Goal: Subscribe to service/newsletter

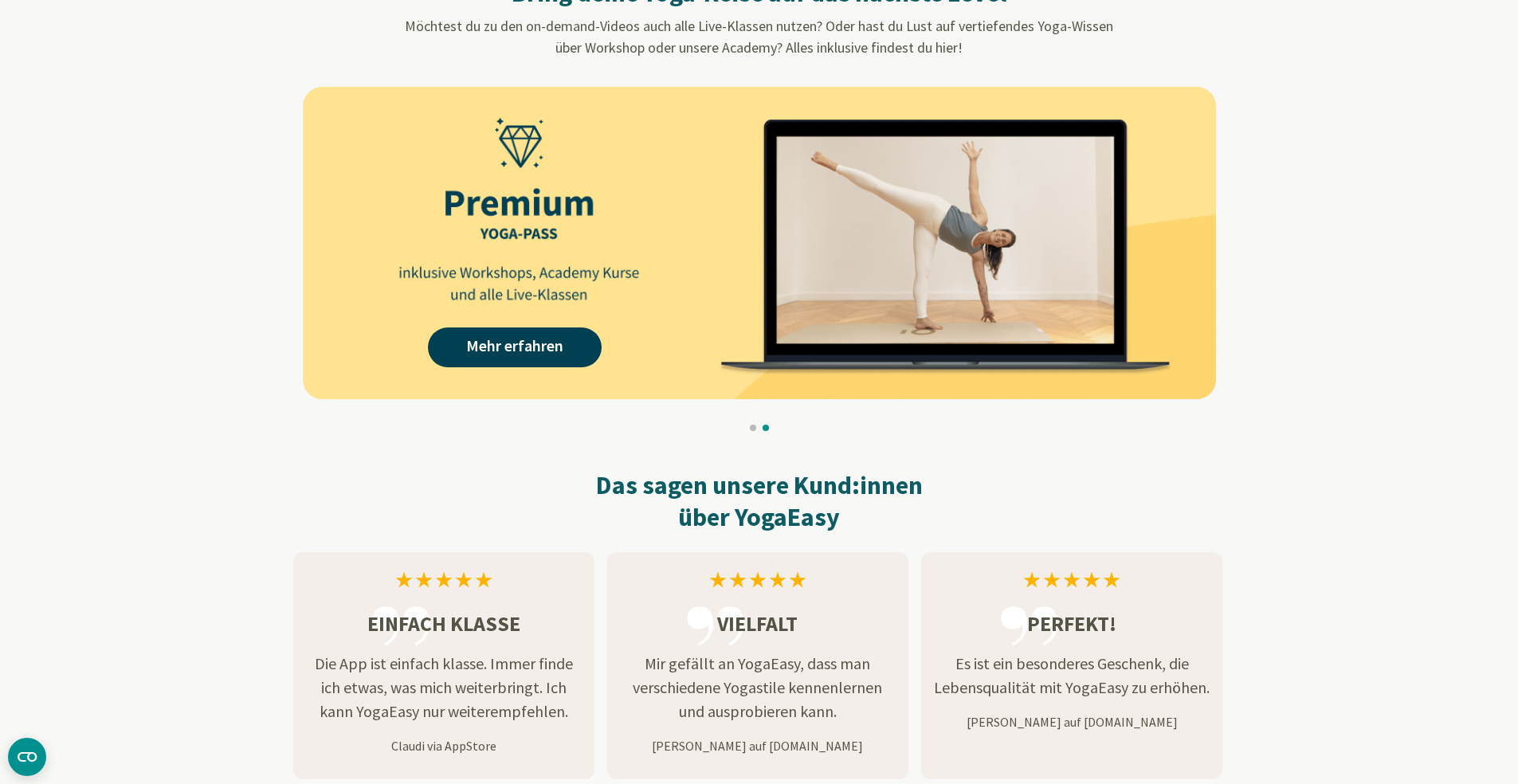
scroll to position [1507, 0]
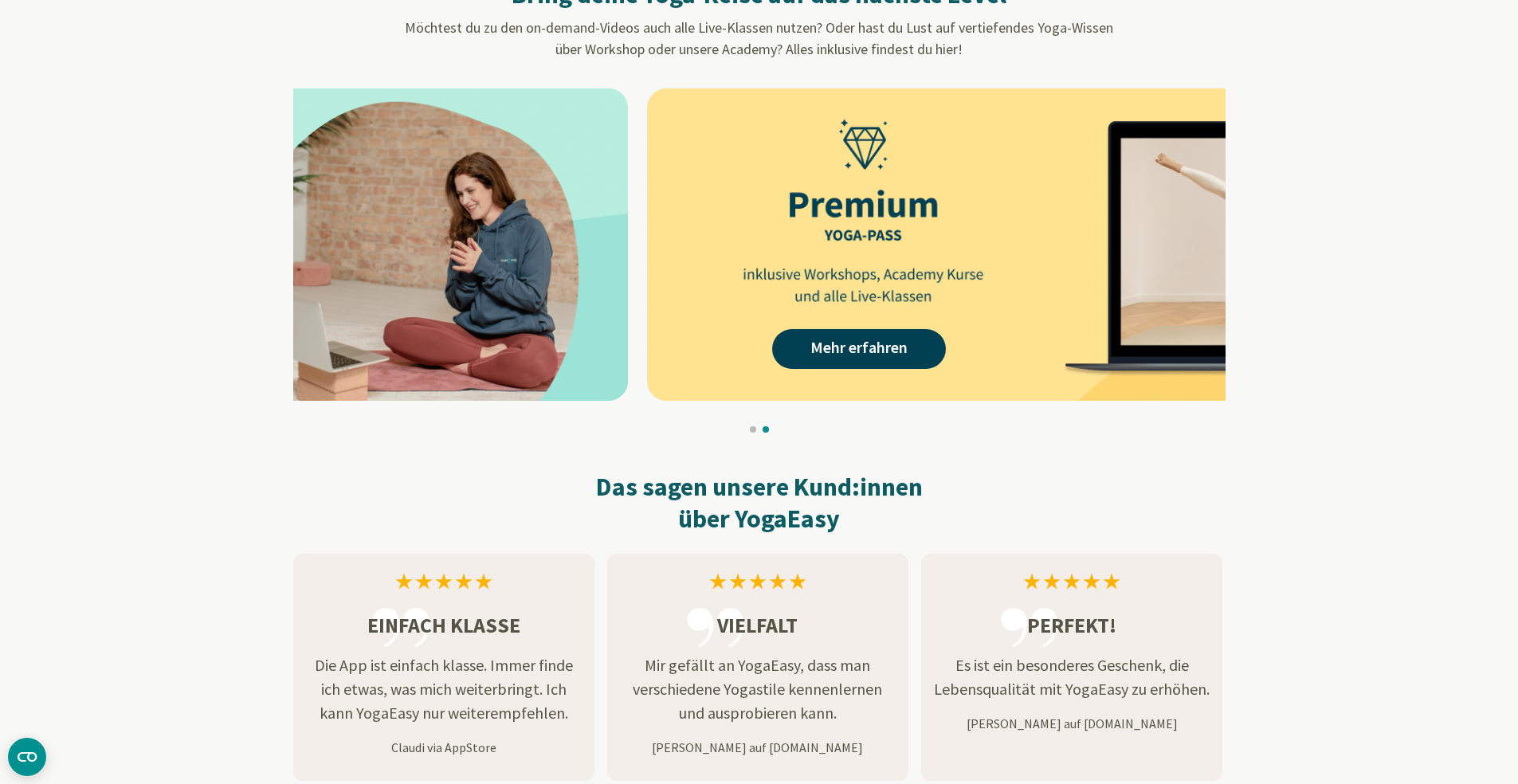
drag, startPoint x: 388, startPoint y: 272, endPoint x: 825, endPoint y: 287, distance: 437.3
click at [808, 287] on img at bounding box center [1104, 244] width 913 height 312
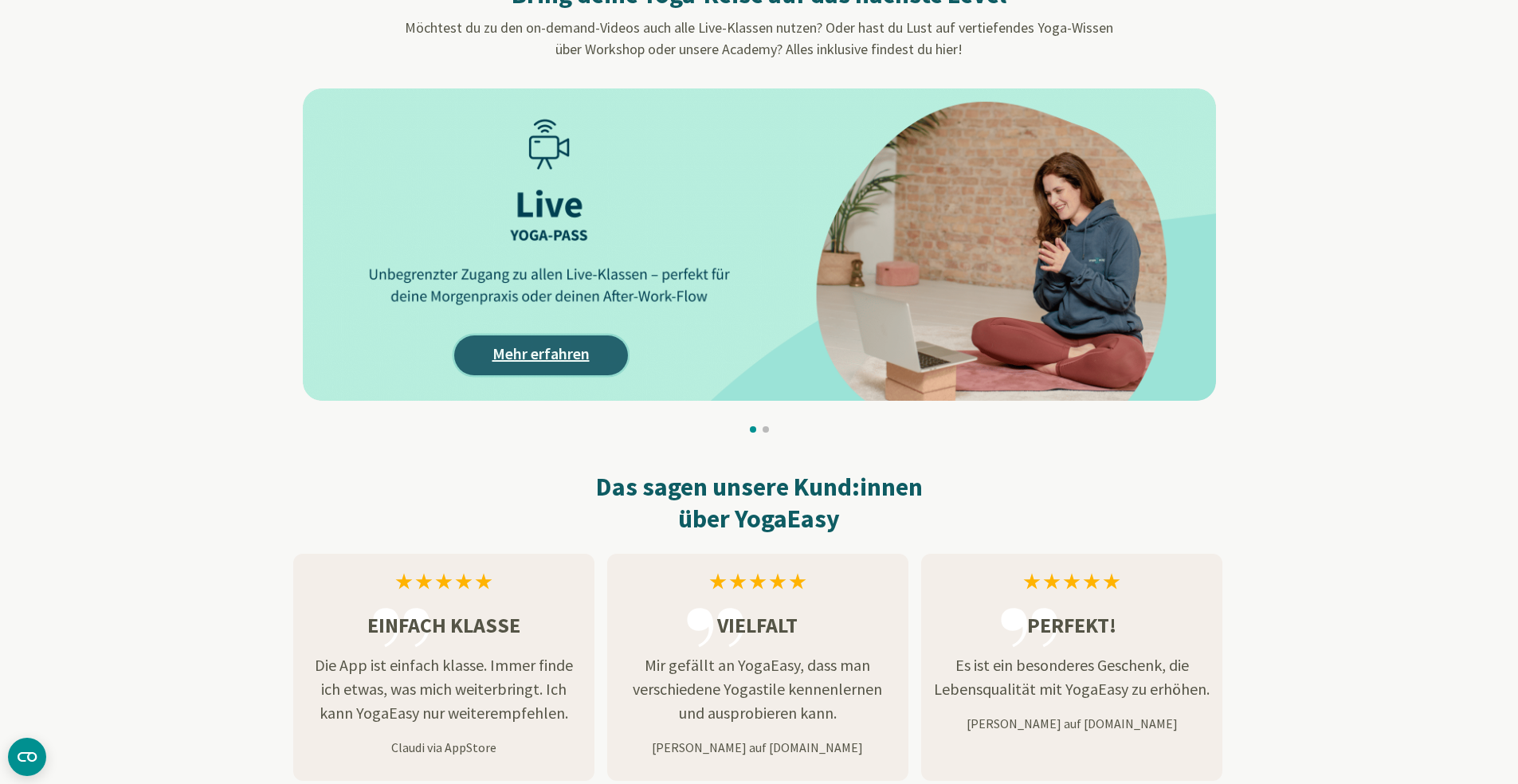
click at [557, 347] on link "Mehr erfahren" at bounding box center [541, 356] width 174 height 40
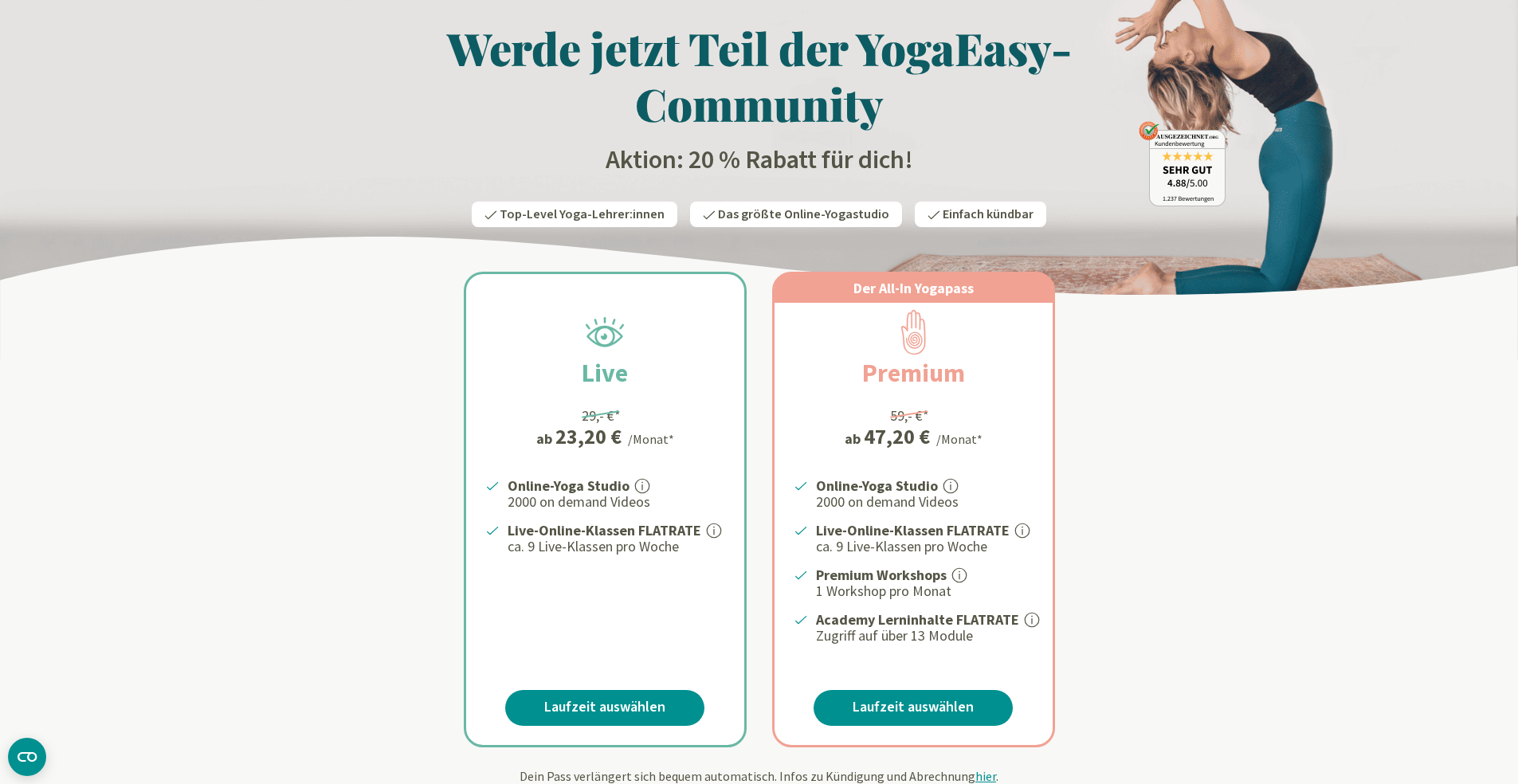
scroll to position [77, 0]
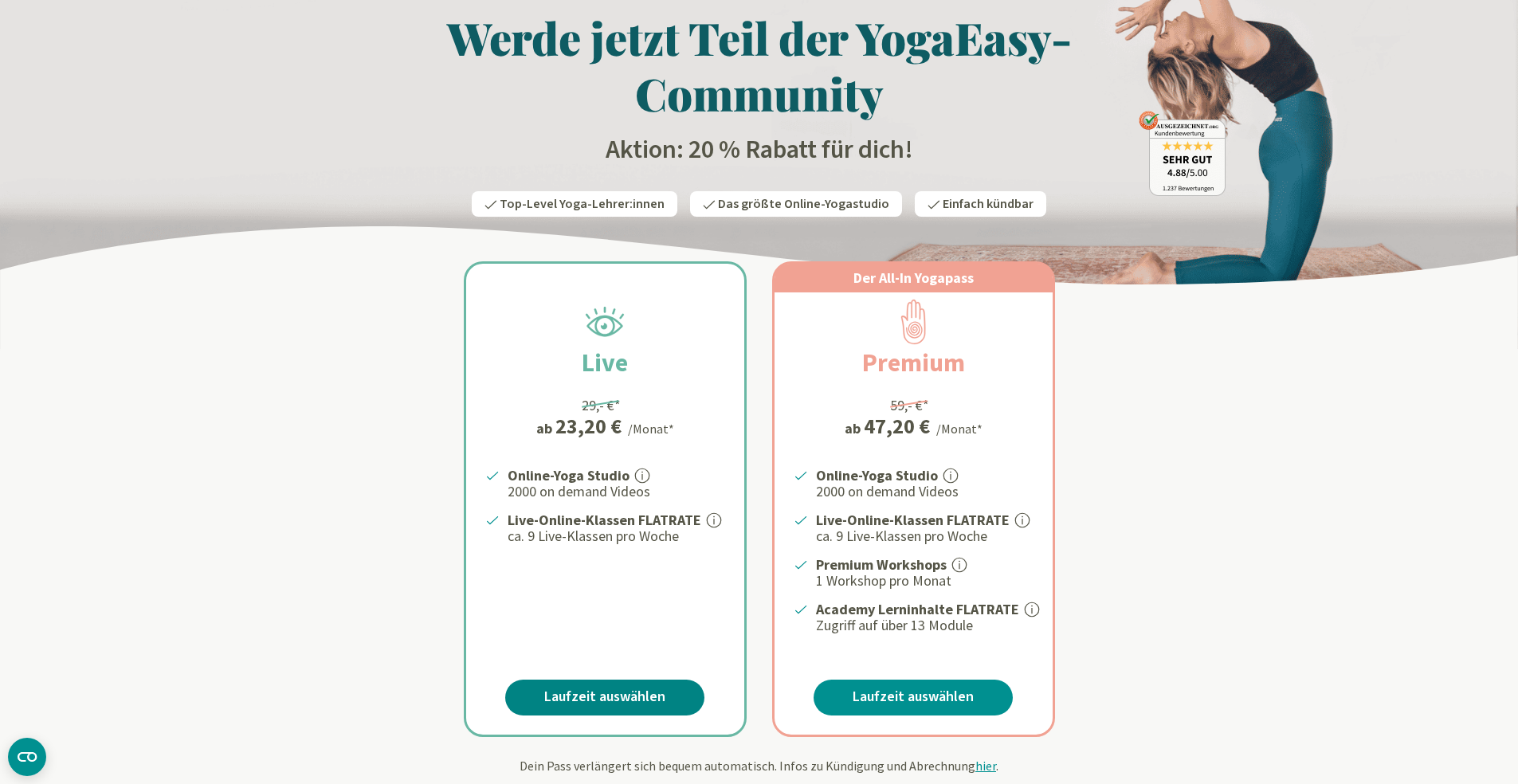
click at [549, 689] on link "Laufzeit auswählen" at bounding box center [605, 697] width 199 height 36
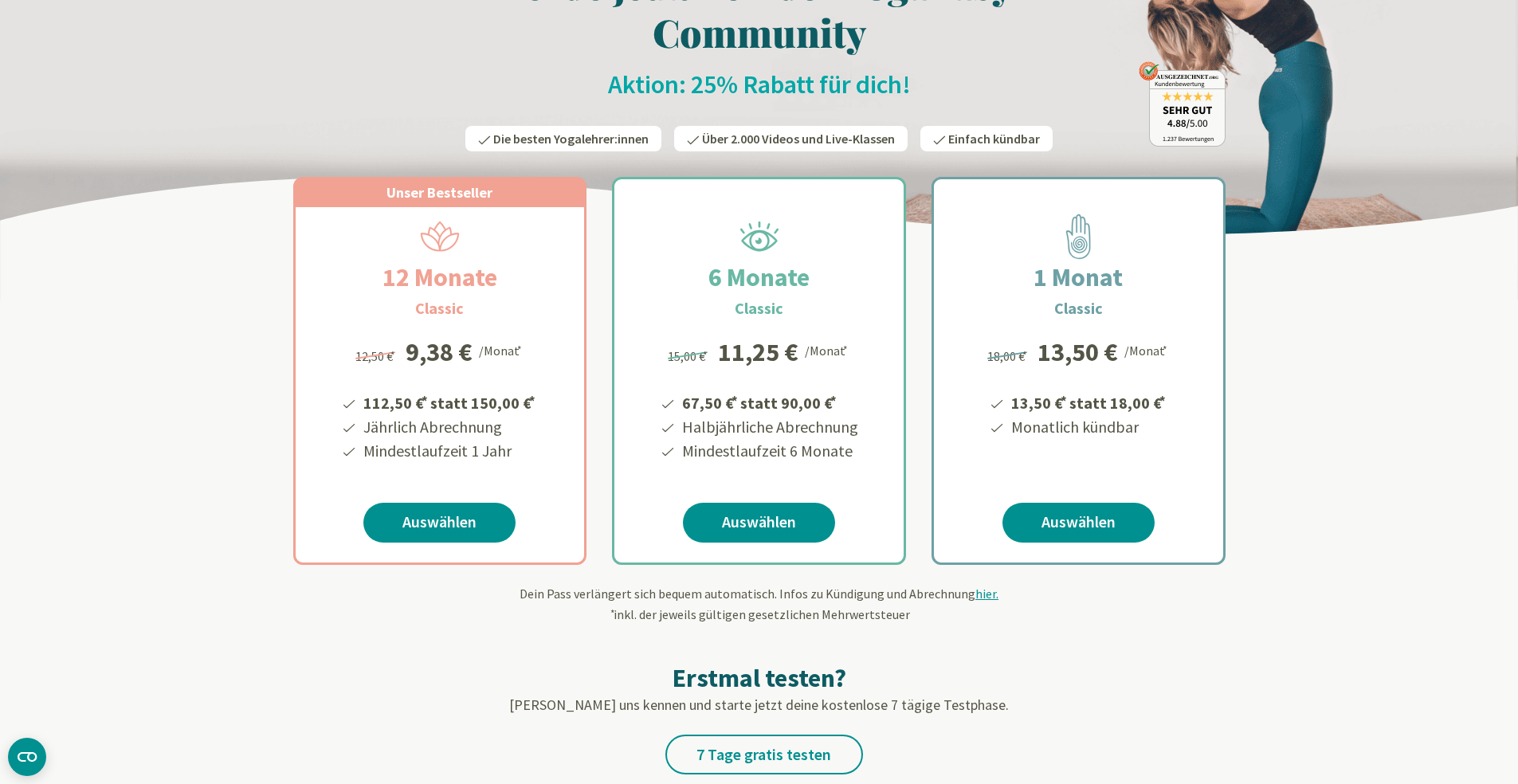
scroll to position [184, 0]
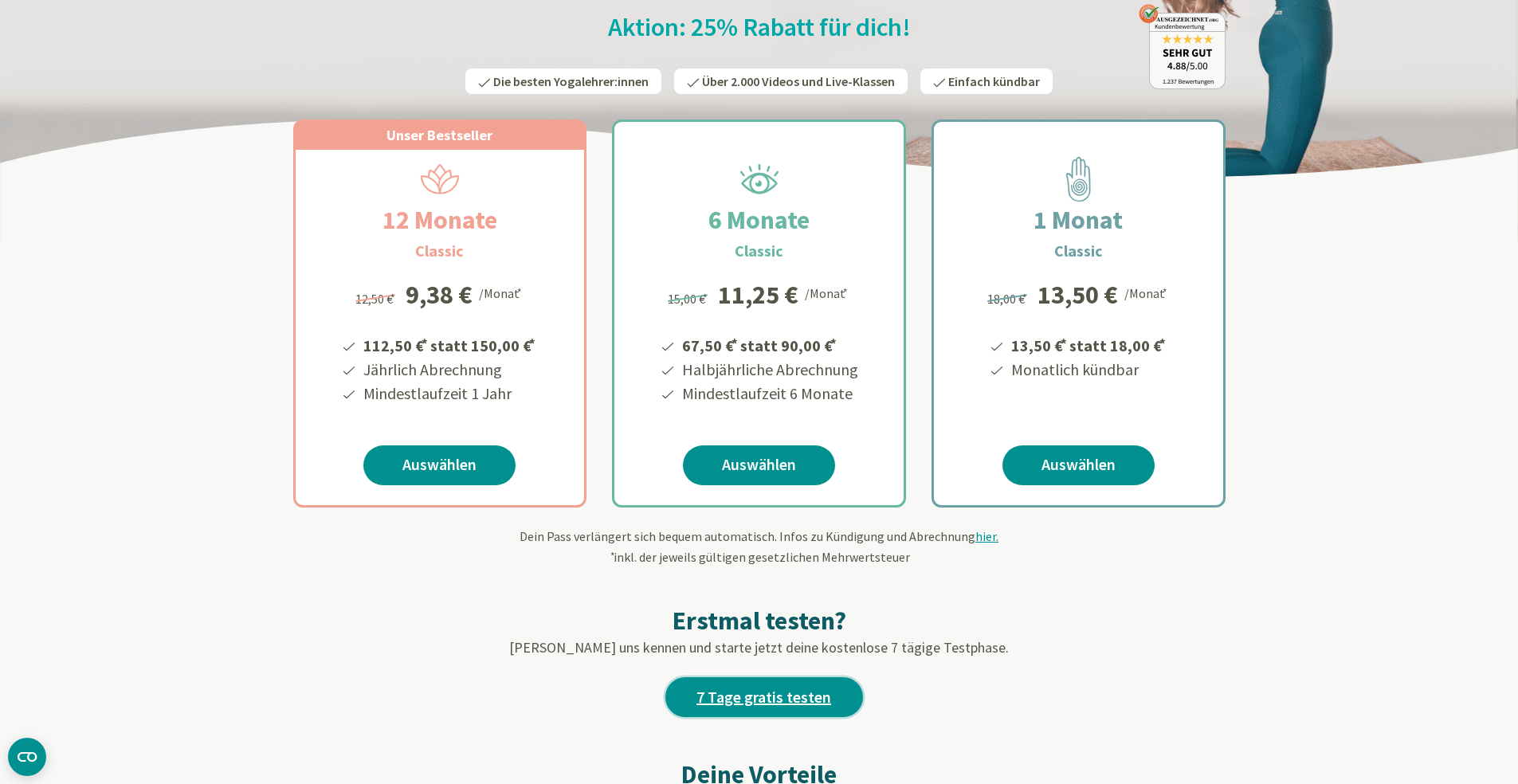
click at [697, 680] on link "7 Tage gratis testen" at bounding box center [764, 697] width 197 height 40
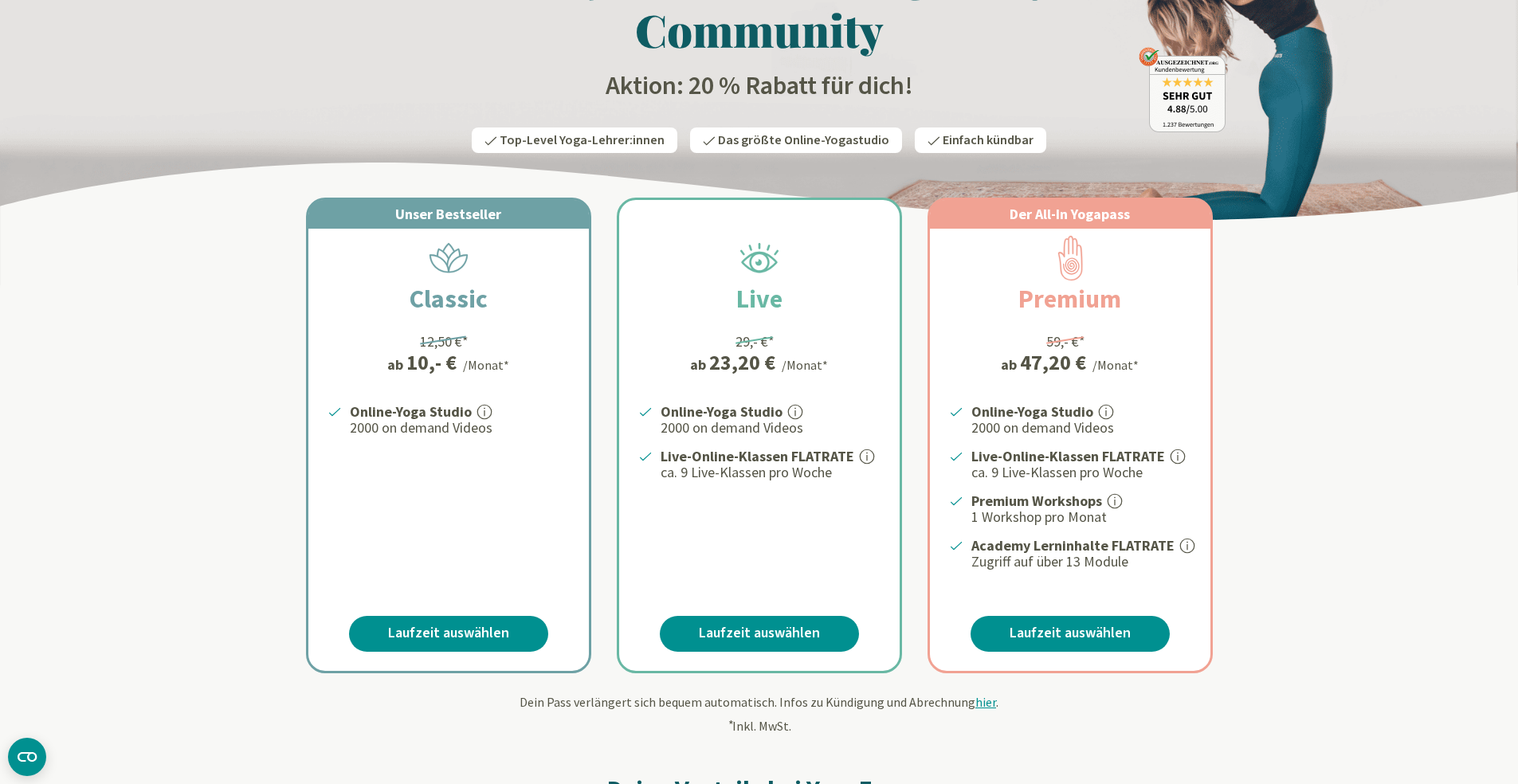
scroll to position [144, 0]
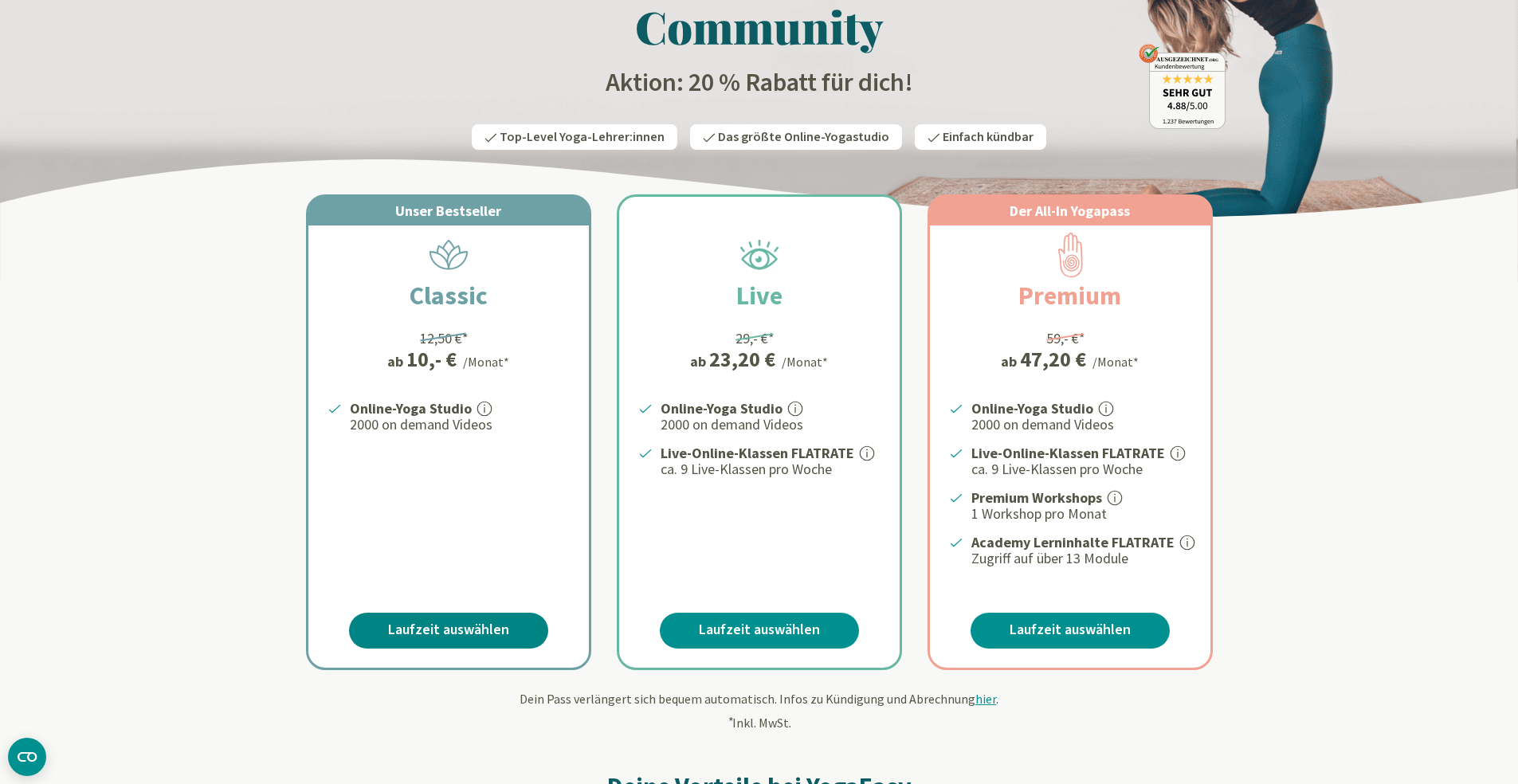
click at [379, 622] on link "Laufzeit auswählen" at bounding box center [448, 631] width 199 height 36
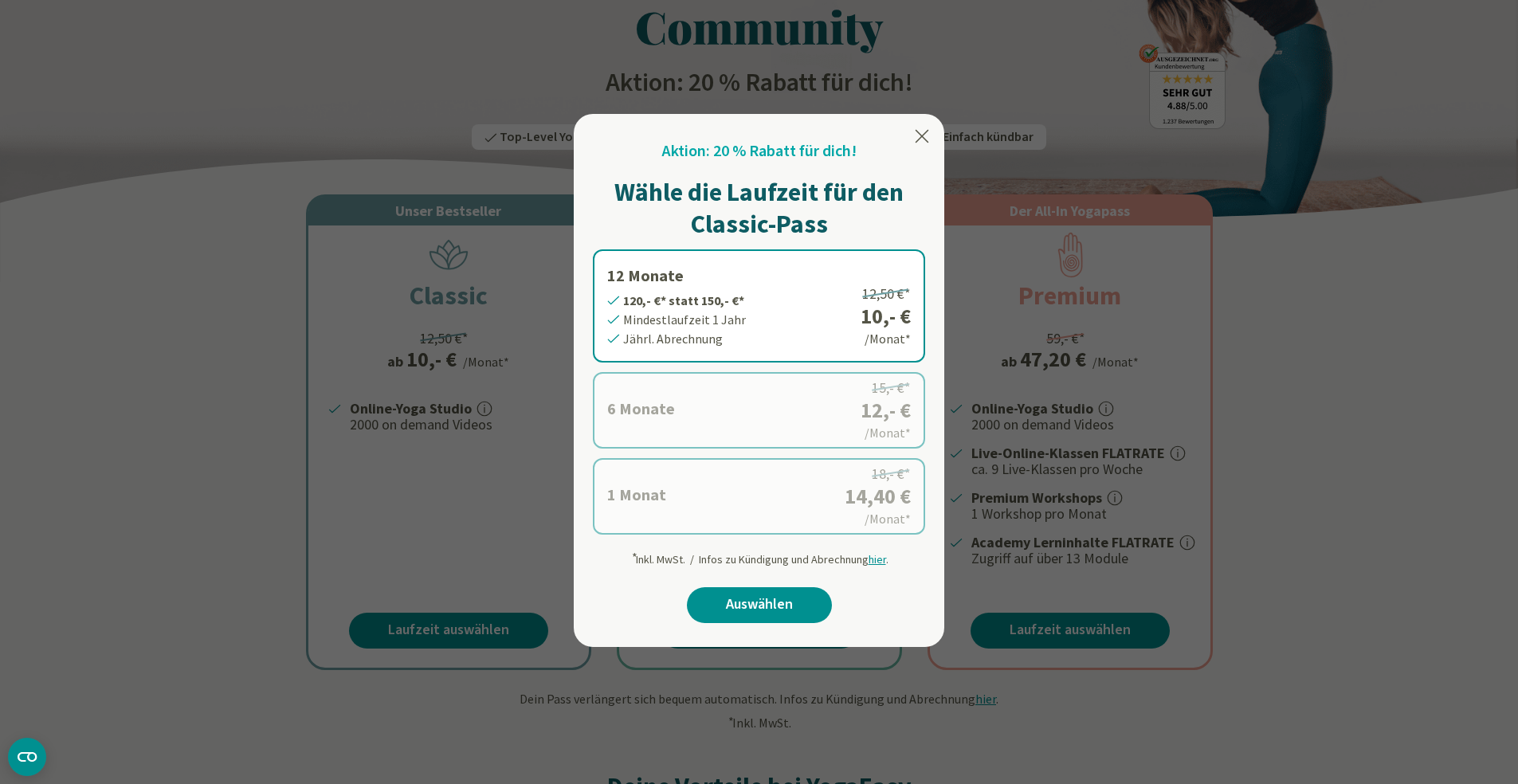
click at [616, 432] on label "6 Monate 72,- €* statt 90,- €* Mindestlaufzeit 6 Monate Halbjährl. Abrechnung 1…" at bounding box center [759, 411] width 332 height 77
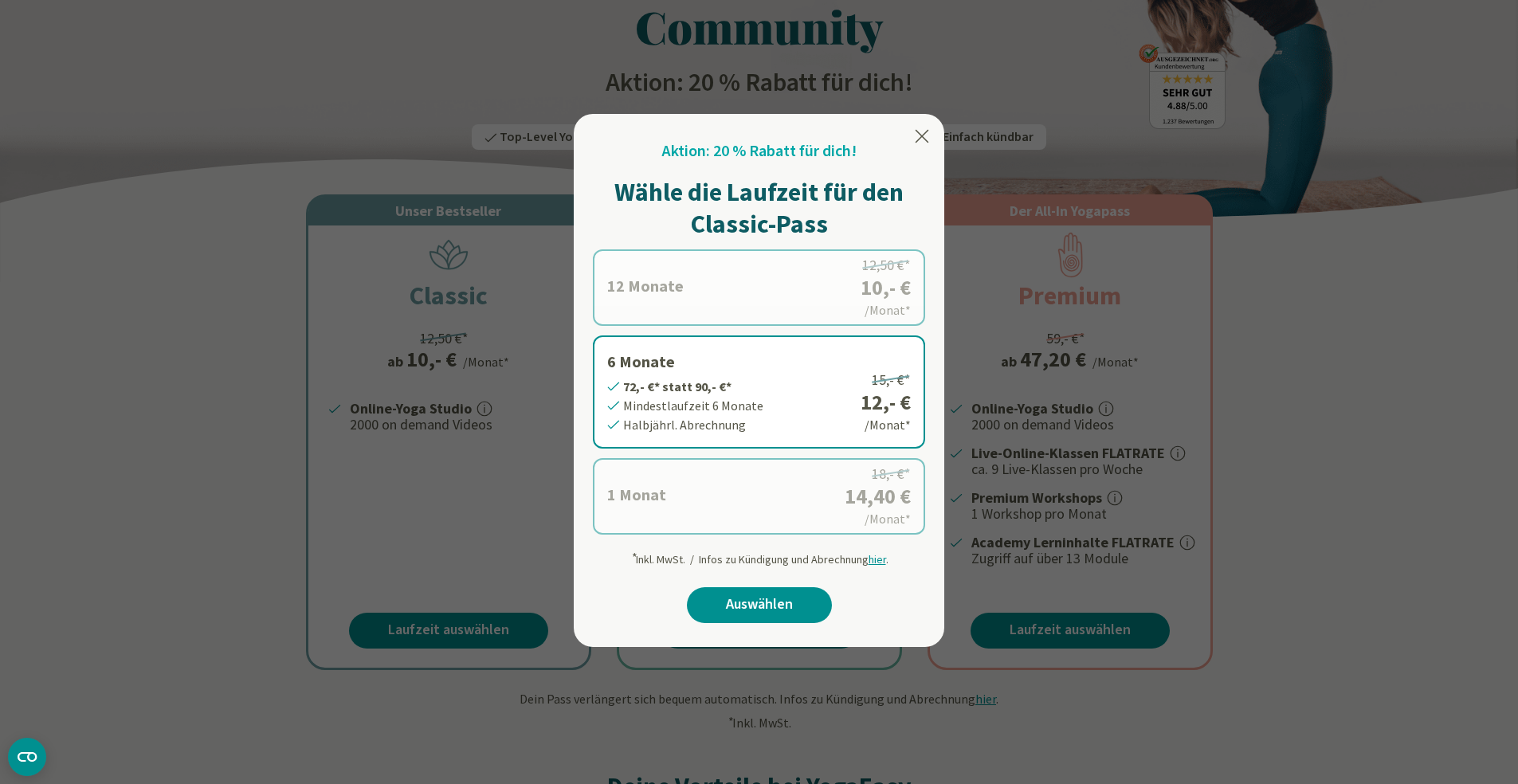
click at [919, 125] on div "Aktion: 20 % Rabatt für dich! Wähle die Laufzeit für den Classic-Pass 12 Monate…" at bounding box center [759, 381] width 371 height 533
click at [926, 133] on icon at bounding box center [921, 136] width 19 height 19
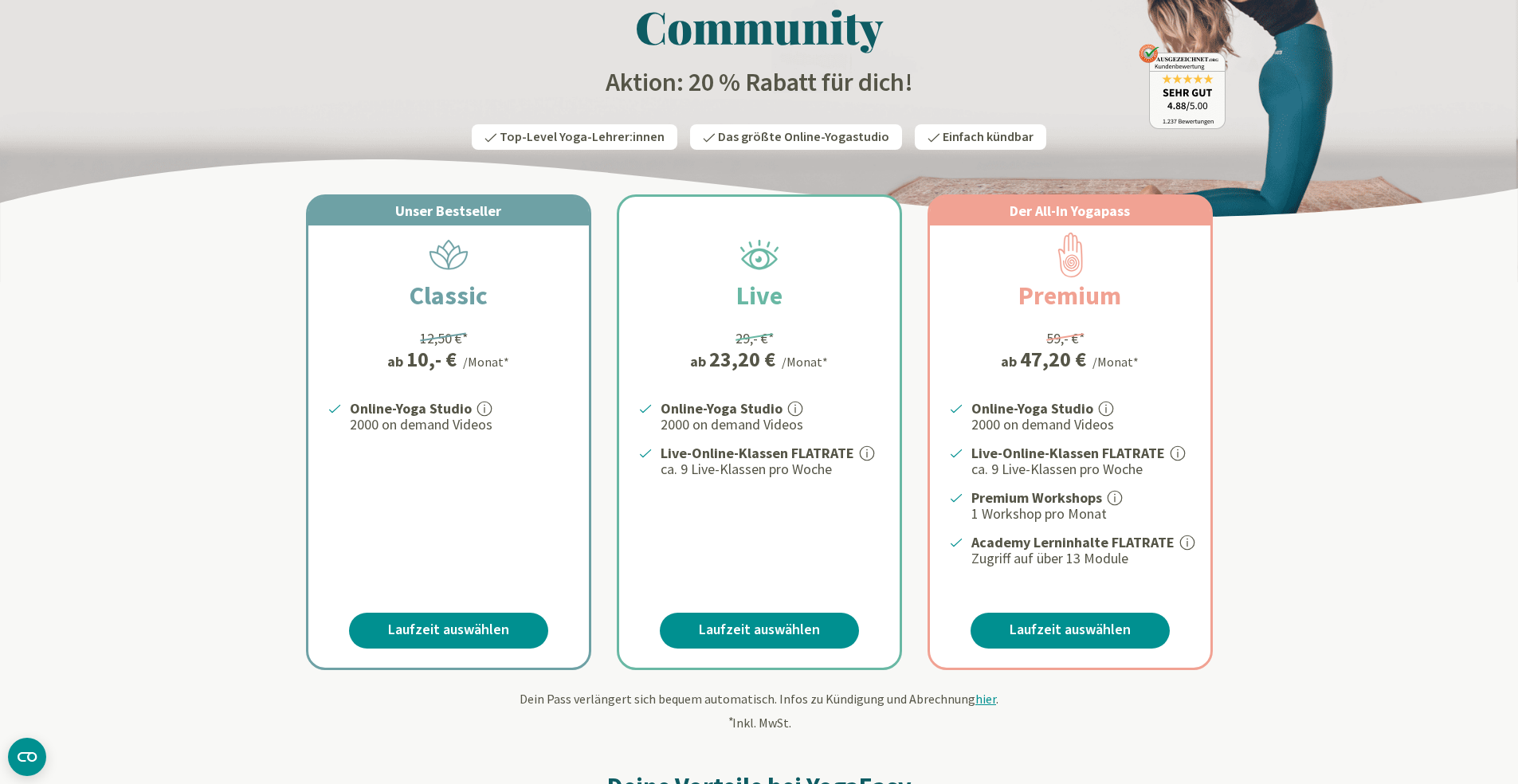
scroll to position [0, 0]
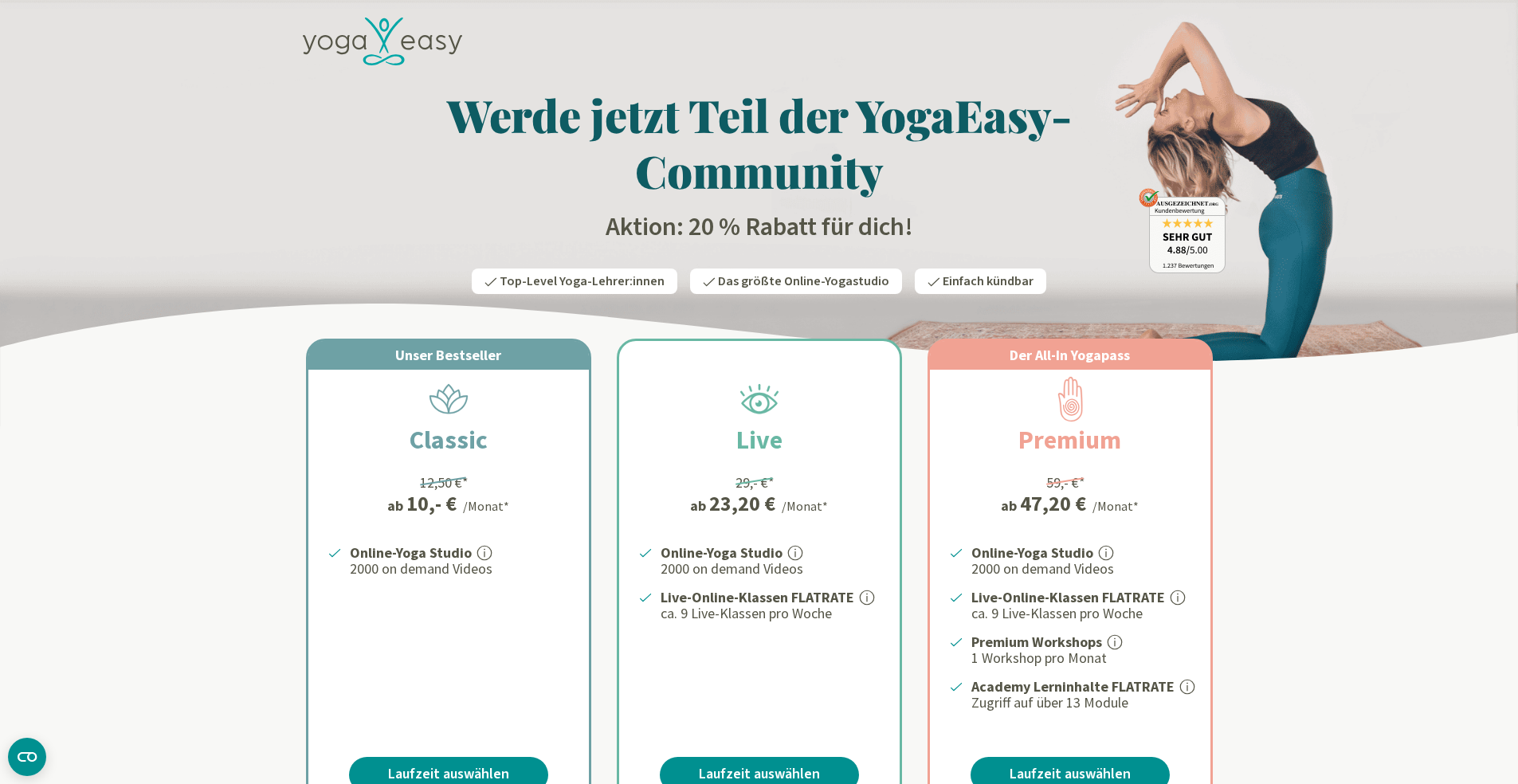
click at [377, 46] on icon at bounding box center [382, 42] width 159 height 48
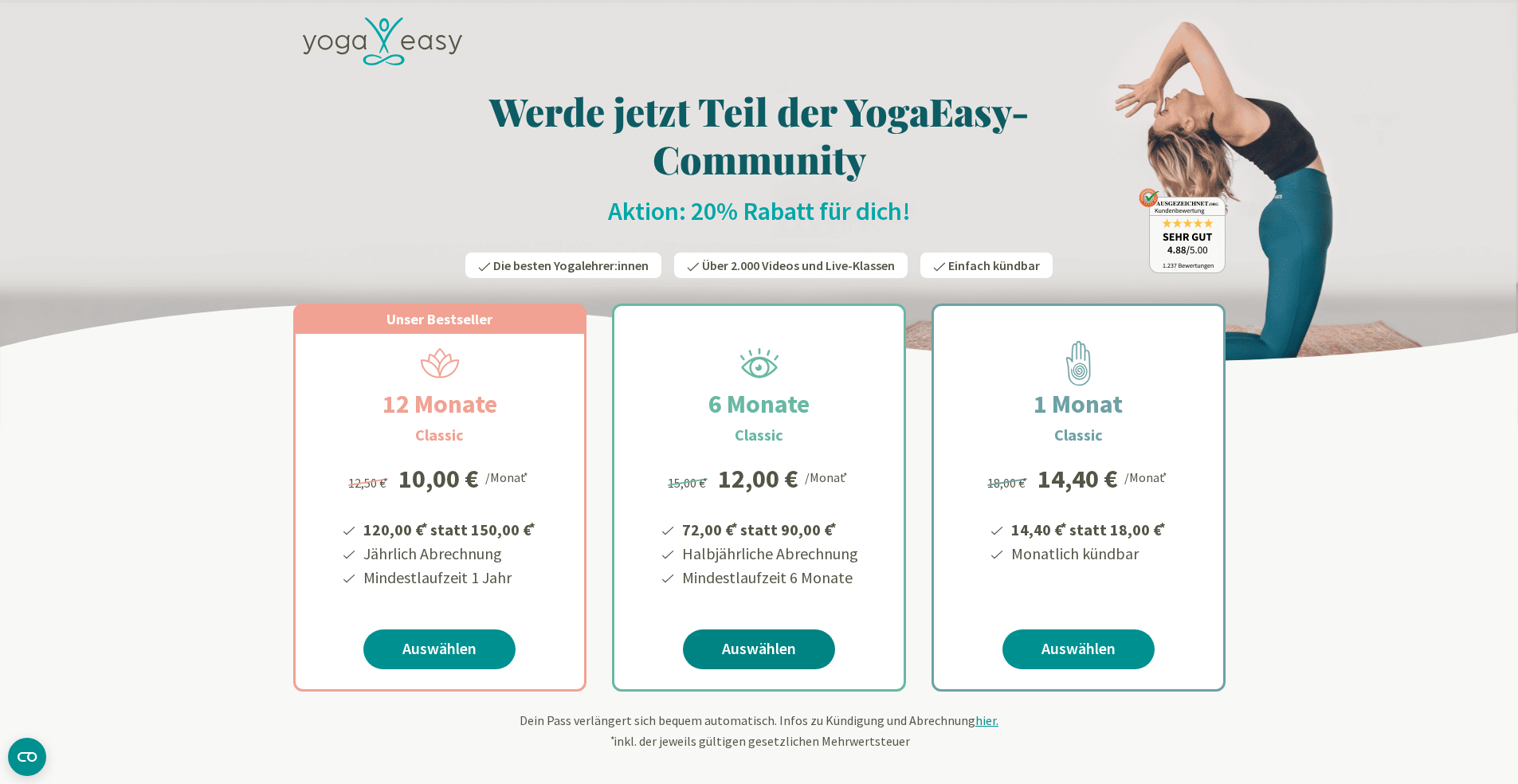
click at [785, 643] on link "Auswählen" at bounding box center [759, 650] width 152 height 40
